Goal: Navigation & Orientation: Find specific page/section

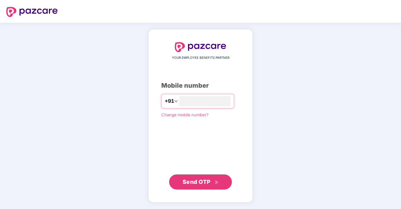
type input "**********"
click at [203, 183] on span "Send OTP" at bounding box center [197, 181] width 28 height 7
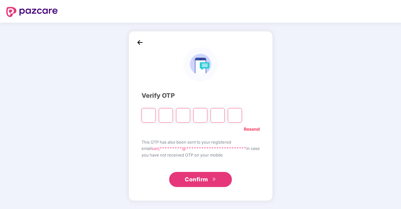
type input "*"
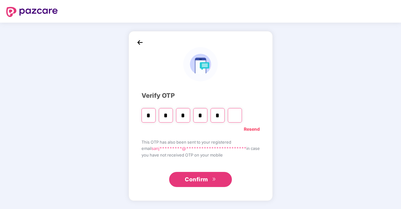
type input "*"
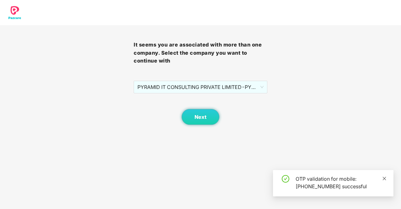
click at [385, 179] on icon "close" at bounding box center [384, 178] width 4 height 4
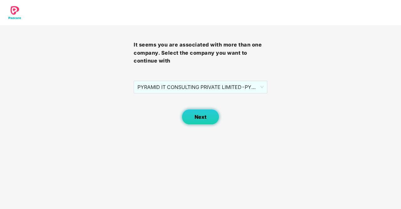
click at [193, 118] on button "Next" at bounding box center [201, 117] width 38 height 16
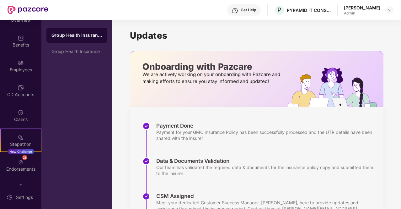
scroll to position [58, 0]
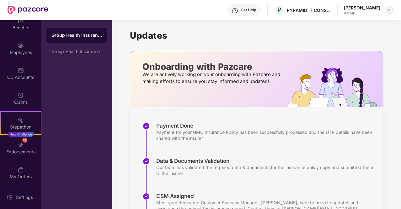
click at [390, 12] on img at bounding box center [389, 10] width 5 height 5
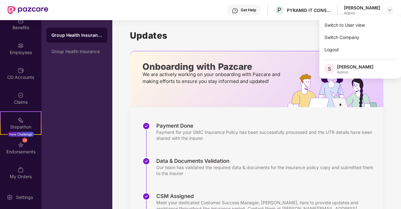
click at [292, 34] on h1 "Updates" at bounding box center [256, 35] width 253 height 11
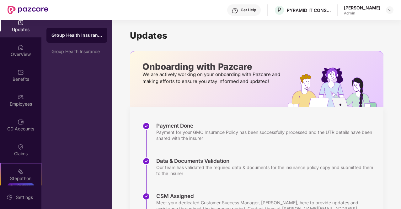
scroll to position [0, 0]
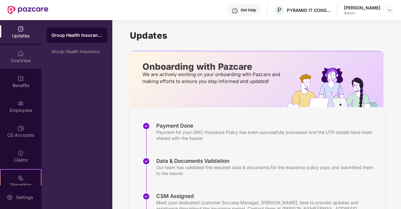
click at [22, 56] on img at bounding box center [21, 53] width 6 height 6
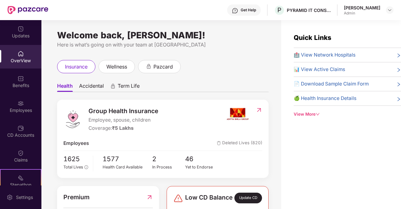
click at [319, 114] on icon "down" at bounding box center [318, 114] width 4 height 4
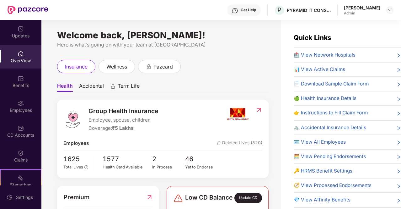
scroll to position [20, 0]
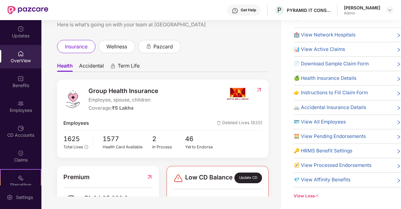
click at [316, 193] on icon "down" at bounding box center [317, 195] width 4 height 4
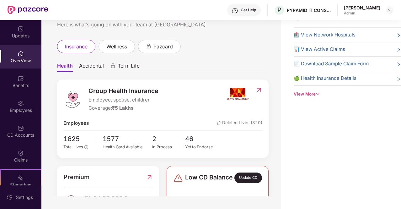
click at [307, 158] on div "Quick Links 🏥 View Network Hospitals 📊 View Active Claims 📄 Download Sample Cla…" at bounding box center [341, 104] width 120 height 209
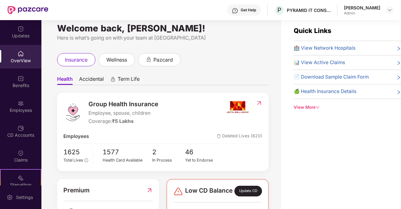
scroll to position [0, 0]
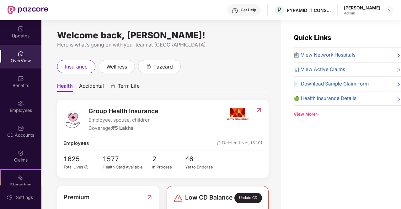
click at [88, 86] on span "Accidental" at bounding box center [91, 86] width 25 height 9
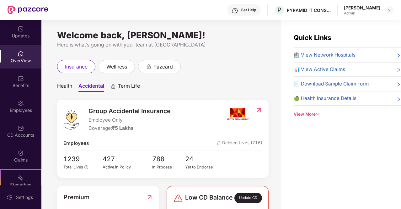
click at [124, 86] on span "Term Life" at bounding box center [129, 86] width 22 height 9
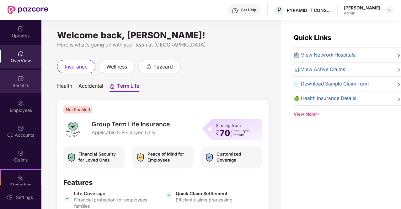
click at [22, 85] on div "Benefits" at bounding box center [20, 85] width 41 height 6
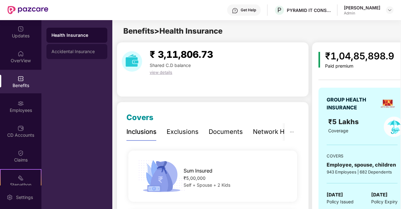
click at [88, 54] on div "Accidental Insurance" at bounding box center [76, 51] width 61 height 15
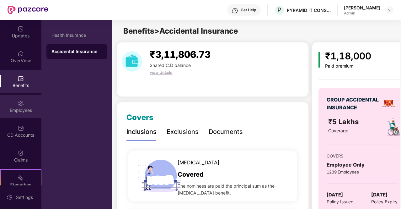
click at [21, 112] on div "Employees" at bounding box center [20, 110] width 41 height 6
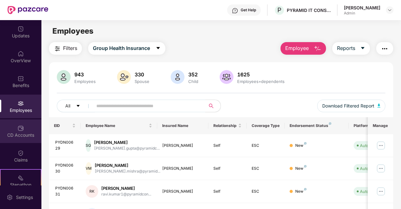
click at [22, 133] on div "CD Accounts" at bounding box center [20, 135] width 41 height 6
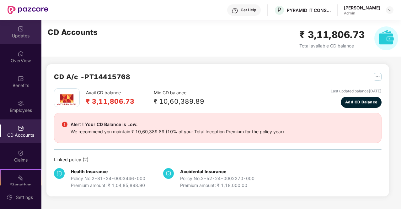
click at [19, 35] on div "Updates" at bounding box center [20, 36] width 41 height 6
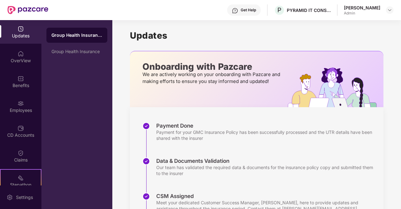
click at [19, 35] on div "Updates" at bounding box center [20, 36] width 41 height 6
